Goal: Find specific page/section: Find specific page/section

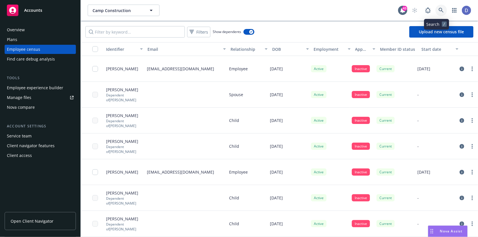
click at [438, 9] on icon at bounding box center [440, 10] width 5 height 5
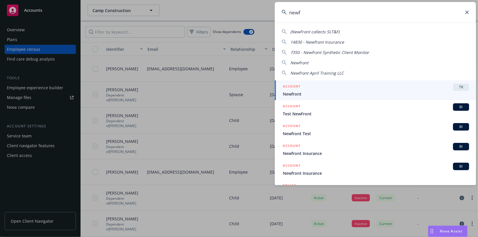
type input "newf"
